Goal: Book appointment/travel/reservation

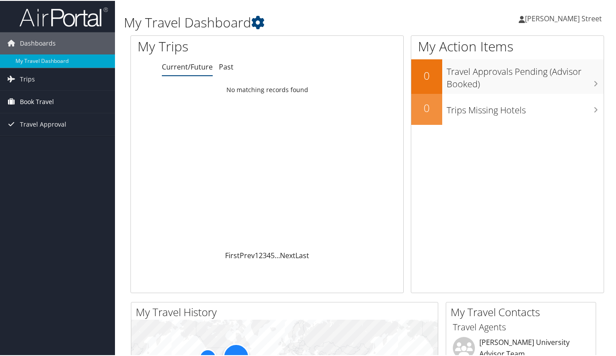
click at [27, 104] on span "Book Travel" at bounding box center [37, 101] width 34 height 22
click at [39, 137] on link "Book/Manage Online Trips" at bounding box center [57, 131] width 115 height 13
